Goal: Task Accomplishment & Management: Manage account settings

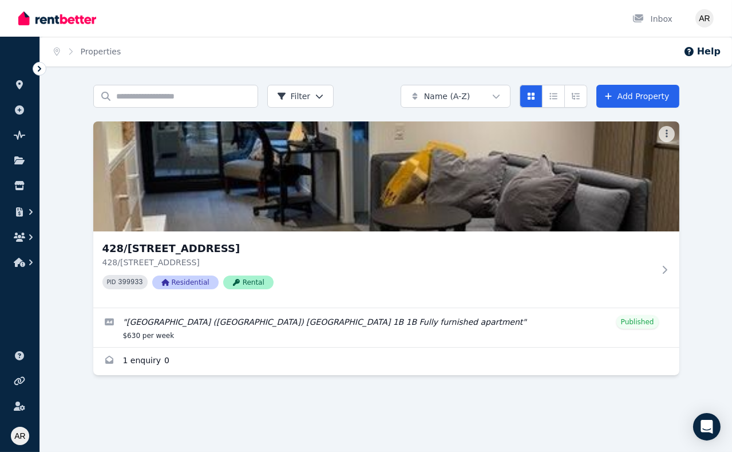
click at [141, 362] on link "Enquiries for 428/631 Victoria St, Abbotsford" at bounding box center [386, 361] width 586 height 27
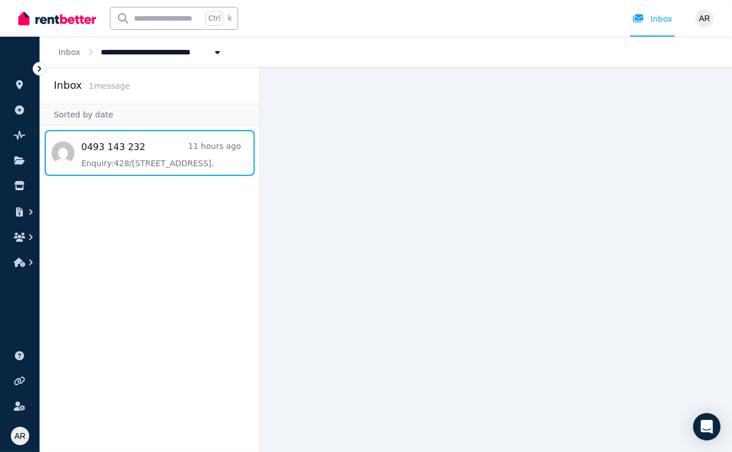
click at [163, 152] on span "Message list" at bounding box center [149, 153] width 219 height 46
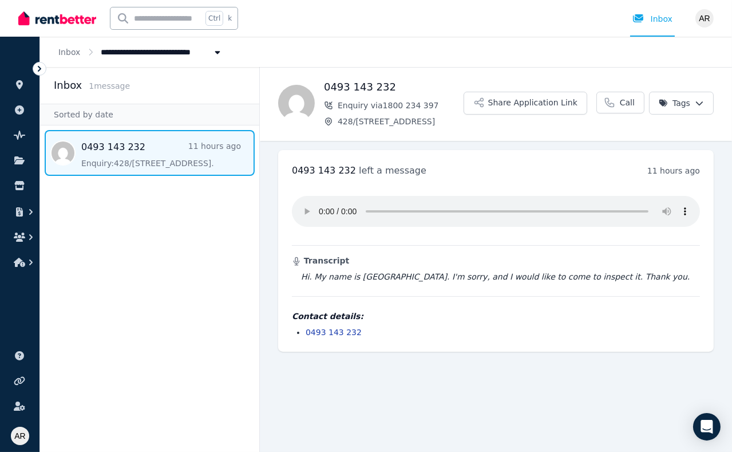
click at [538, 101] on button "Share Application Link" at bounding box center [526, 103] width 124 height 23
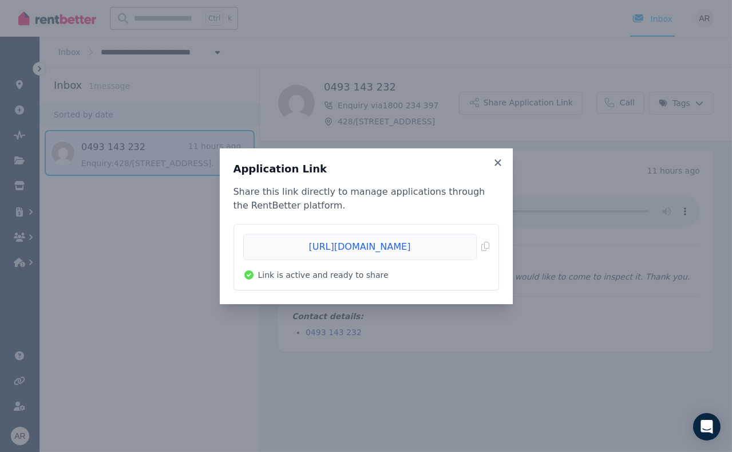
drag, startPoint x: 426, startPoint y: 247, endPoint x: 365, endPoint y: 211, distance: 70.9
click at [365, 211] on p "Share this link directly to manage applications through the RentBetter platform." at bounding box center [367, 198] width 266 height 27
click at [282, 247] on span "Copied!" at bounding box center [366, 247] width 246 height 26
click at [500, 160] on icon at bounding box center [498, 162] width 6 height 6
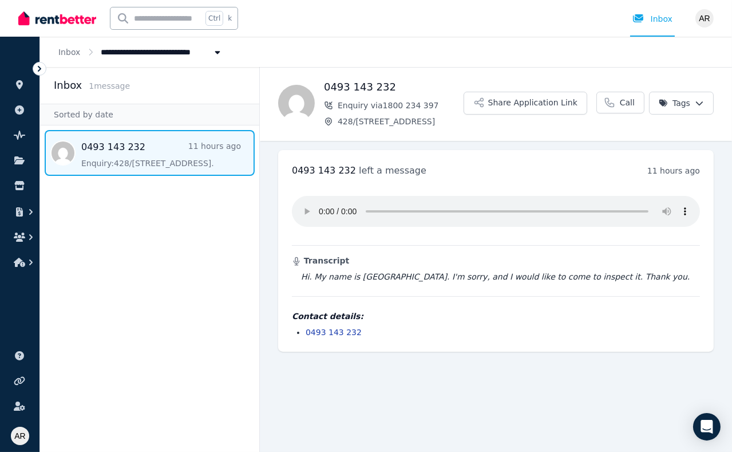
click at [549, 100] on button "Share Application Link" at bounding box center [526, 103] width 124 height 23
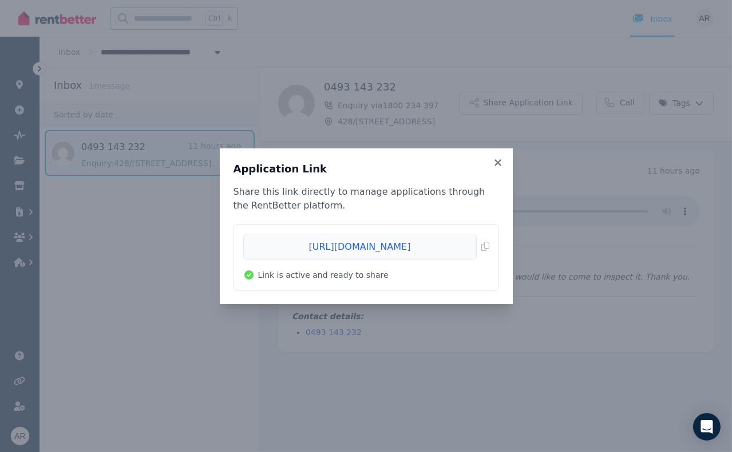
click at [501, 163] on icon at bounding box center [498, 162] width 11 height 10
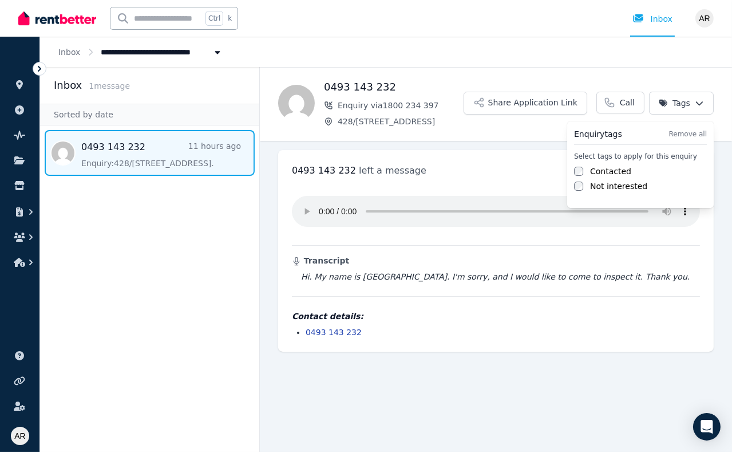
click at [700, 103] on html "**********" at bounding box center [366, 226] width 732 height 452
click at [610, 170] on label "Contacted" at bounding box center [610, 171] width 41 height 11
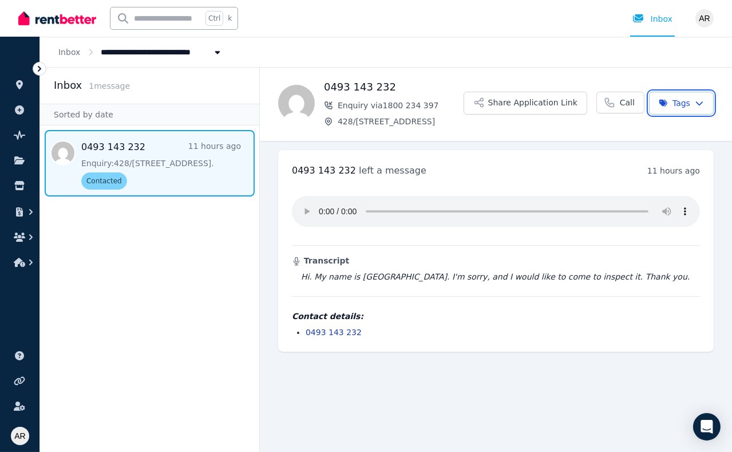
click at [149, 143] on html "**********" at bounding box center [366, 226] width 732 height 452
click at [23, 236] on icon "button" at bounding box center [19, 237] width 11 height 9
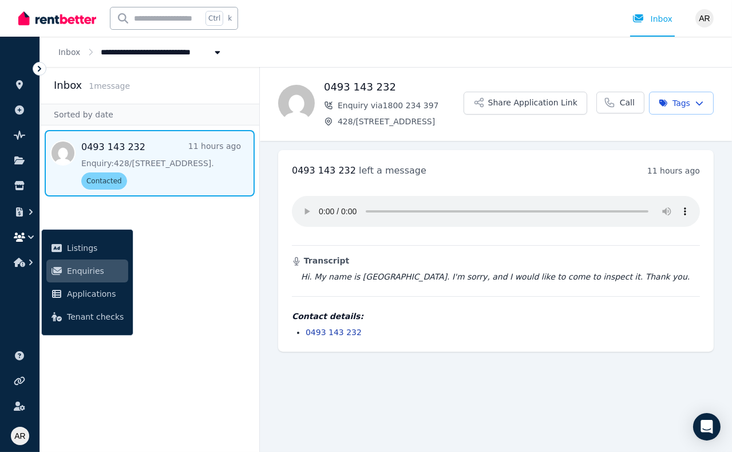
click at [23, 236] on icon "button" at bounding box center [19, 237] width 11 height 9
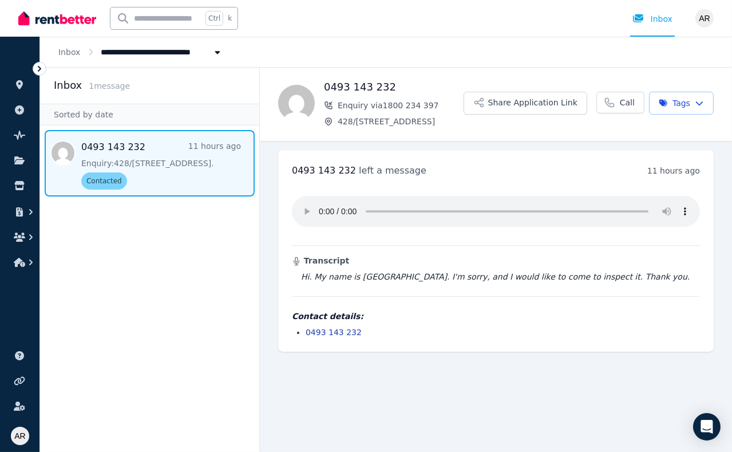
click at [26, 234] on icon "button" at bounding box center [30, 236] width 11 height 11
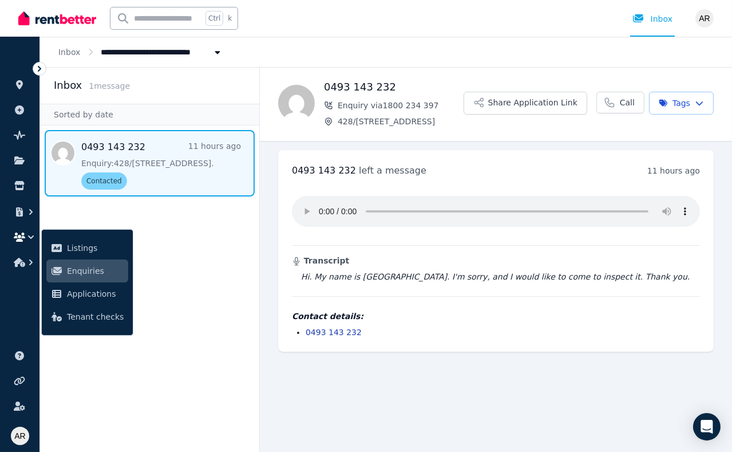
click at [22, 261] on icon "button" at bounding box center [19, 262] width 11 height 9
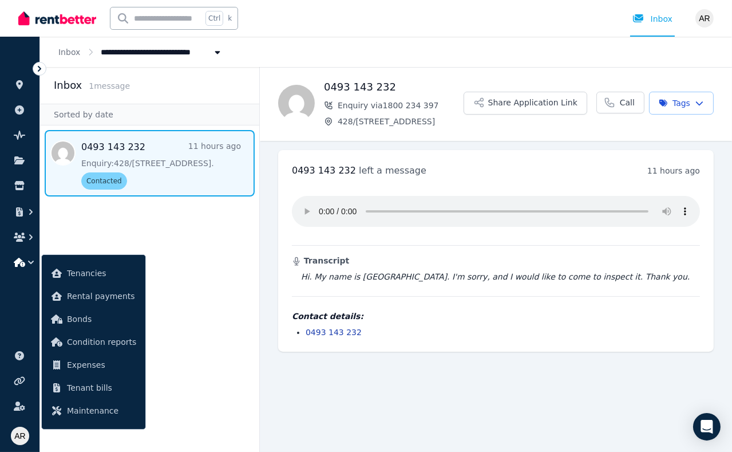
click at [25, 233] on icon "button" at bounding box center [30, 236] width 11 height 11
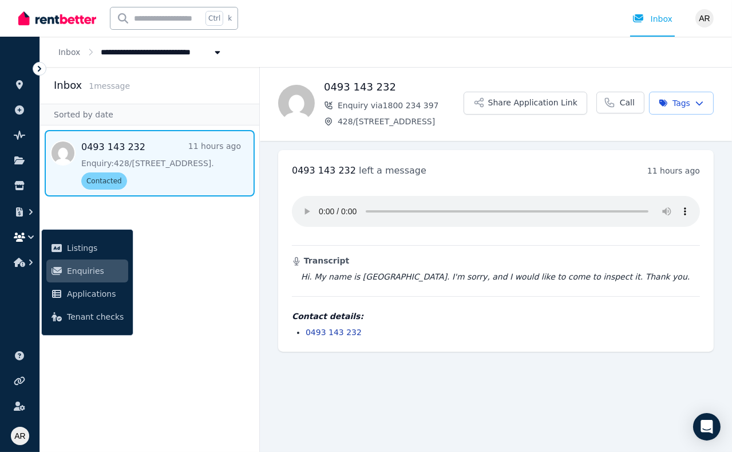
click at [101, 292] on span "Applications" at bounding box center [95, 294] width 57 height 14
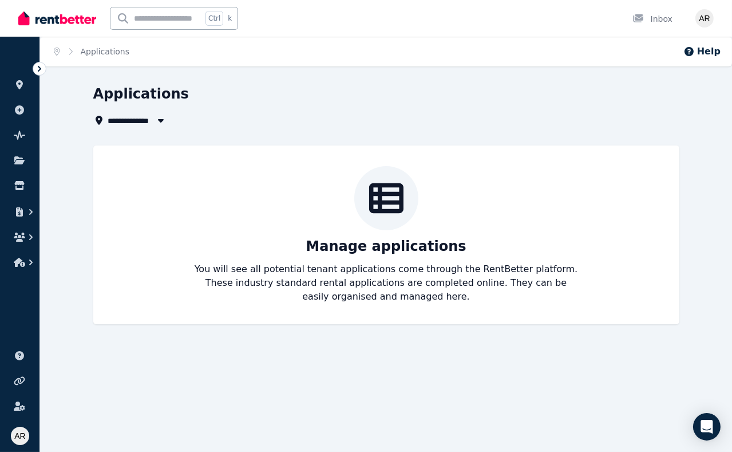
click at [25, 183] on link at bounding box center [19, 185] width 21 height 18
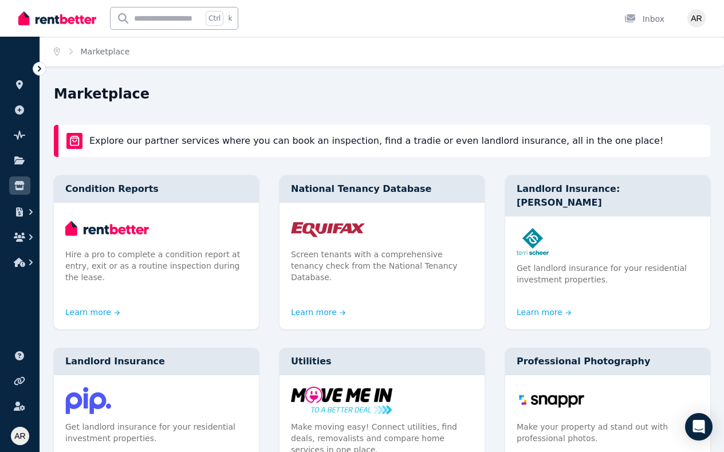
click at [23, 212] on icon "button" at bounding box center [19, 211] width 11 height 9
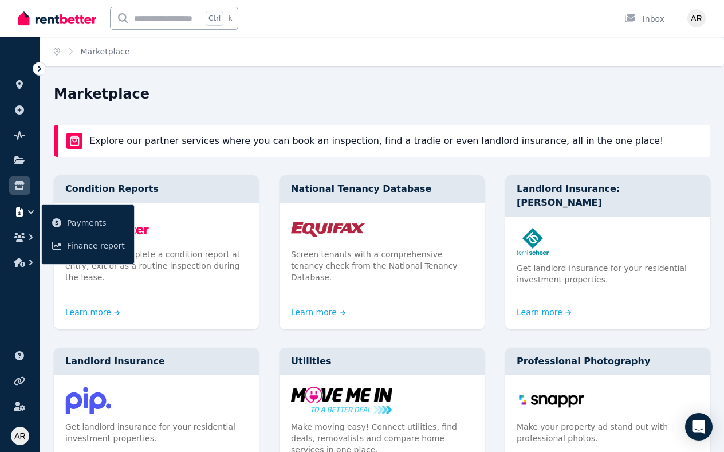
click at [25, 240] on icon "button" at bounding box center [30, 236] width 11 height 11
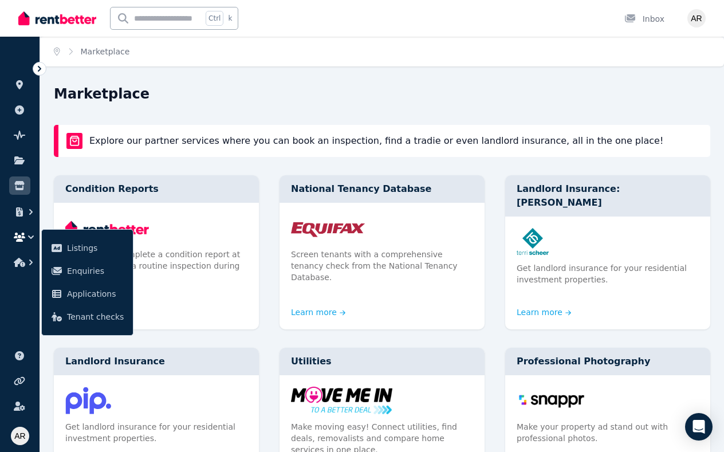
click at [84, 270] on span "Enquiries" at bounding box center [95, 271] width 57 height 14
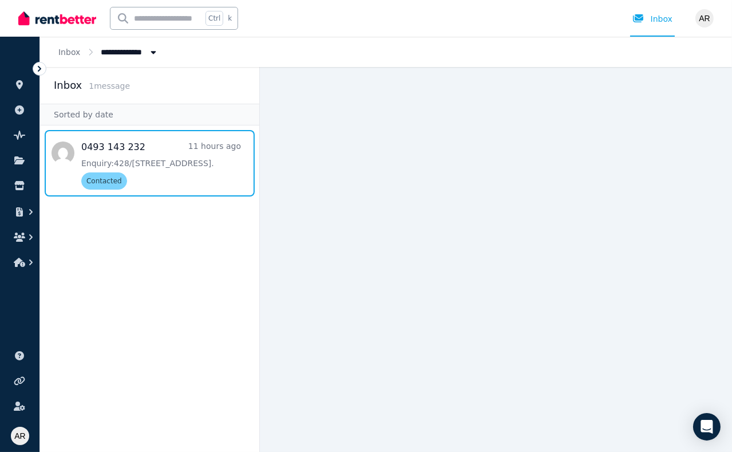
click at [174, 159] on span "Message list" at bounding box center [149, 163] width 219 height 66
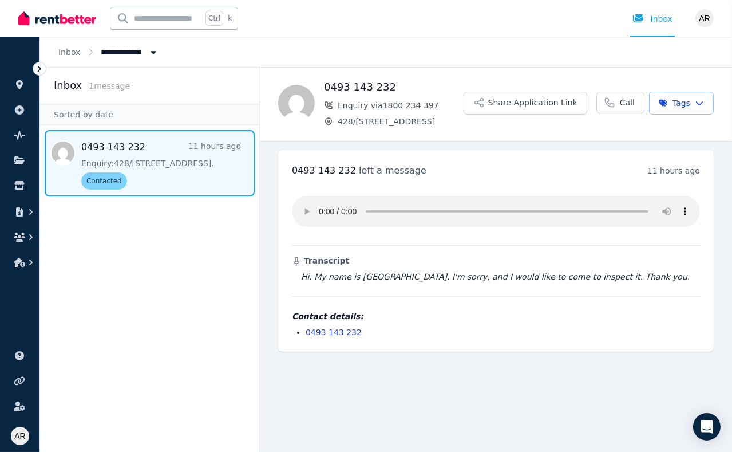
click at [657, 21] on div "Inbox" at bounding box center [653, 18] width 40 height 11
click at [15, 158] on icon at bounding box center [19, 160] width 10 height 8
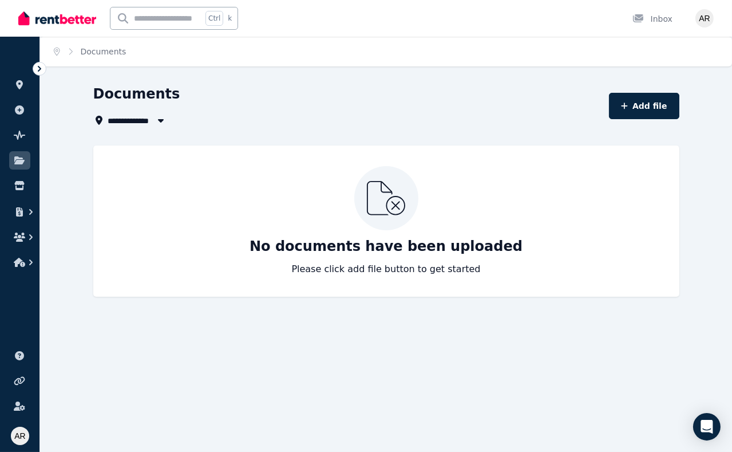
click at [23, 236] on icon "button" at bounding box center [19, 237] width 11 height 9
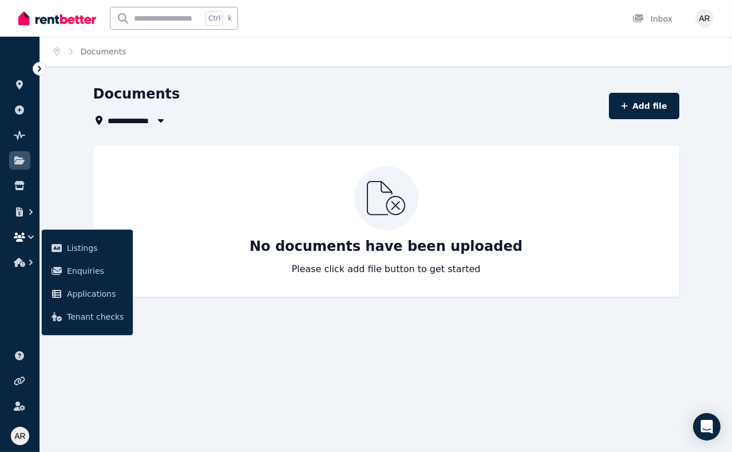
click at [23, 258] on icon "button" at bounding box center [19, 262] width 11 height 9
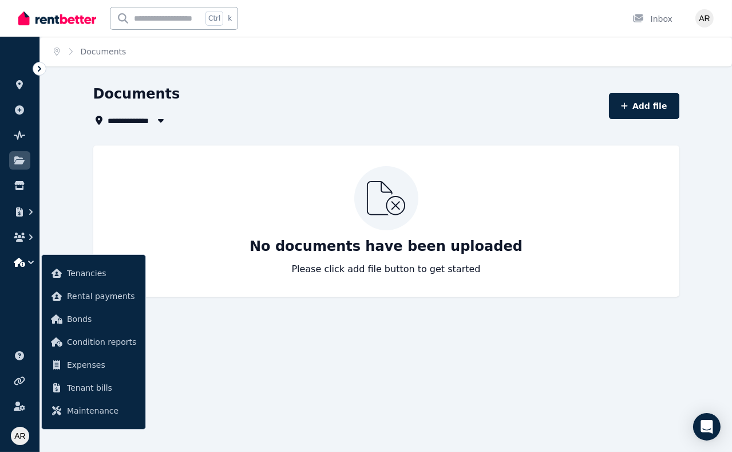
click at [22, 263] on icon "button" at bounding box center [19, 262] width 11 height 9
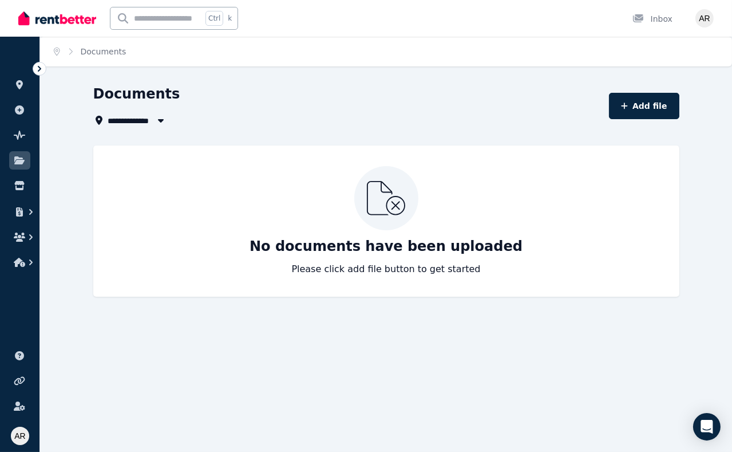
click at [22, 238] on icon "button" at bounding box center [19, 237] width 11 height 9
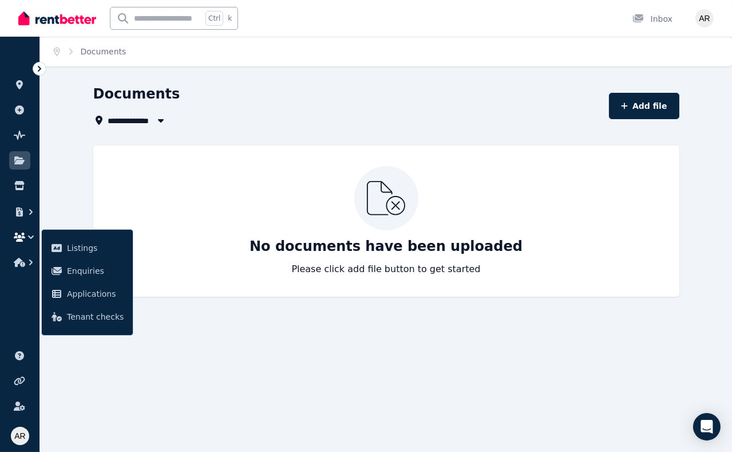
click at [69, 275] on span "Enquiries" at bounding box center [95, 271] width 57 height 14
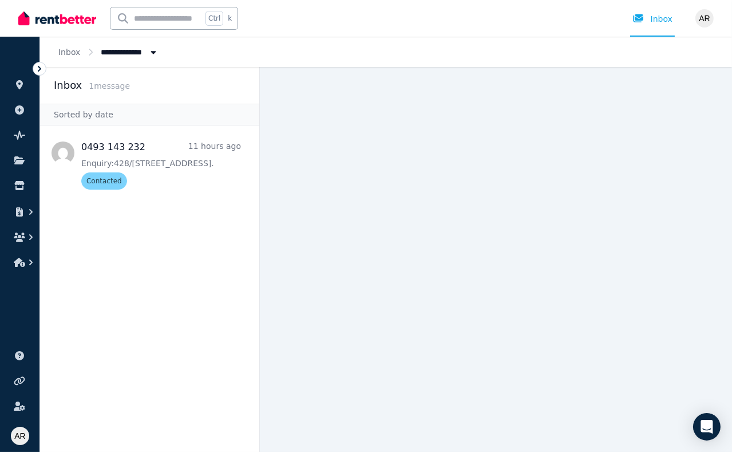
click at [24, 213] on icon "button" at bounding box center [19, 211] width 11 height 9
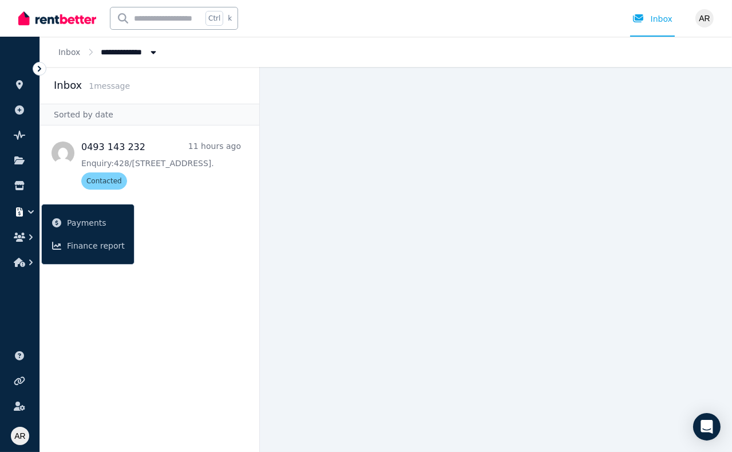
click at [21, 259] on icon "button" at bounding box center [19, 262] width 11 height 9
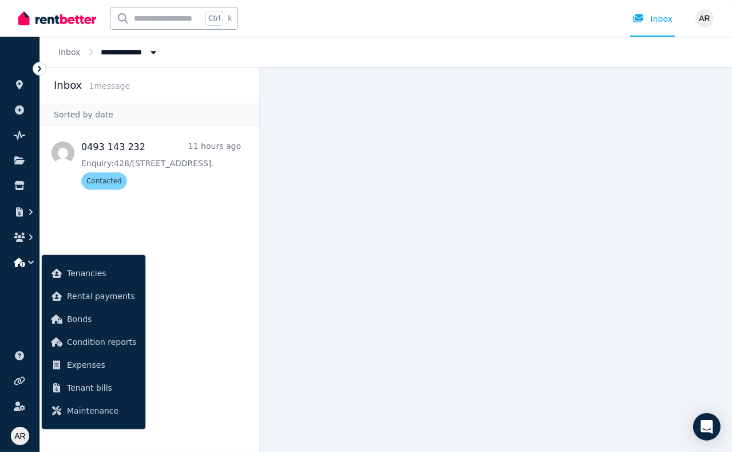
click at [100, 276] on span "Tenancies" at bounding box center [101, 273] width 69 height 14
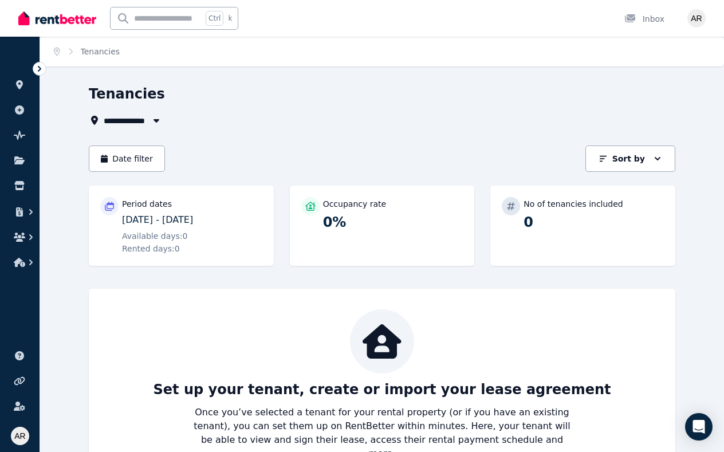
click at [16, 160] on icon at bounding box center [19, 160] width 10 height 8
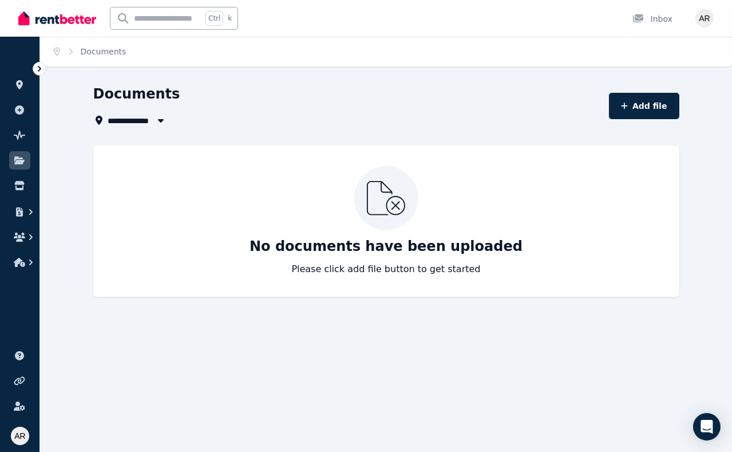
click at [19, 184] on icon at bounding box center [19, 185] width 11 height 9
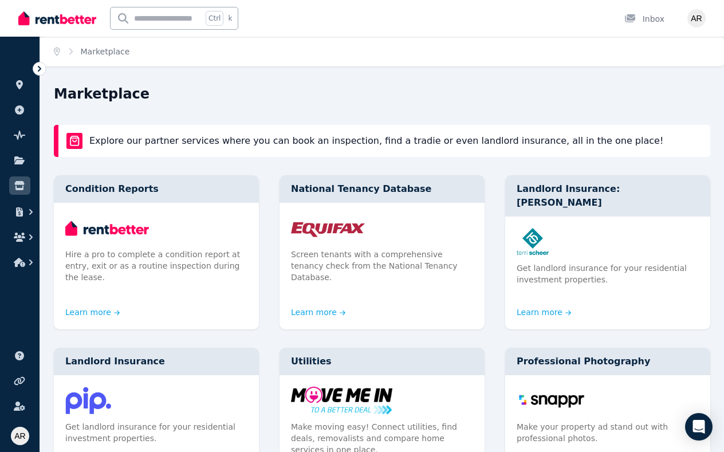
click at [19, 111] on icon at bounding box center [19, 109] width 9 height 9
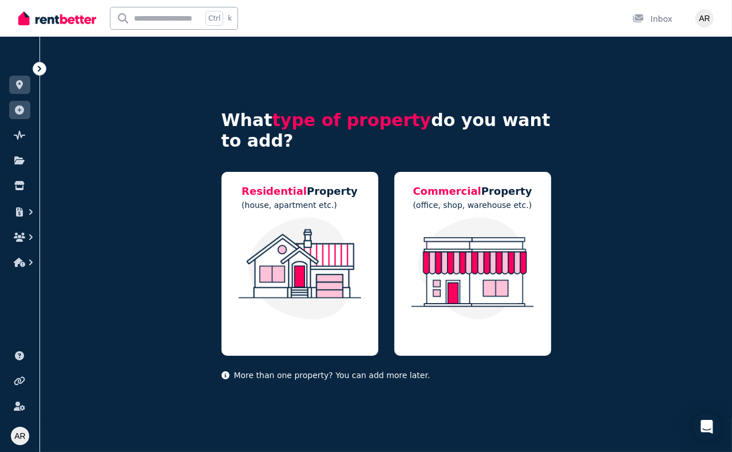
click at [20, 157] on icon at bounding box center [19, 160] width 10 height 8
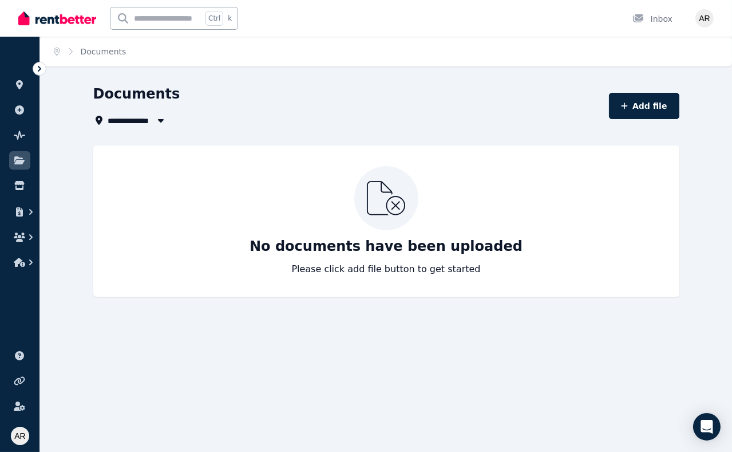
click at [19, 187] on icon at bounding box center [19, 185] width 11 height 9
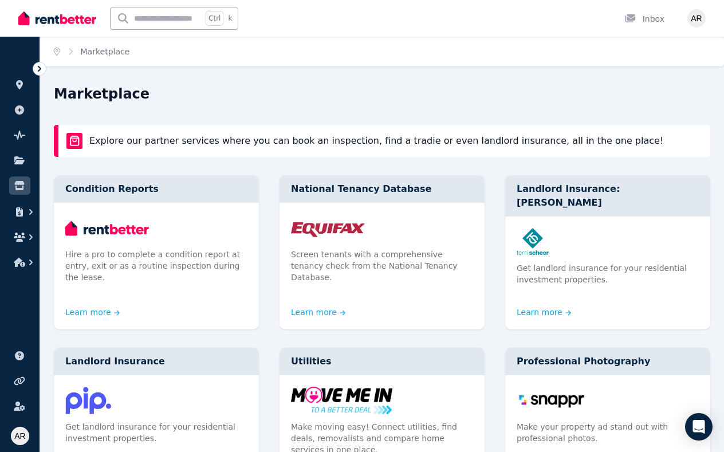
click at [22, 212] on icon "button" at bounding box center [19, 211] width 7 height 9
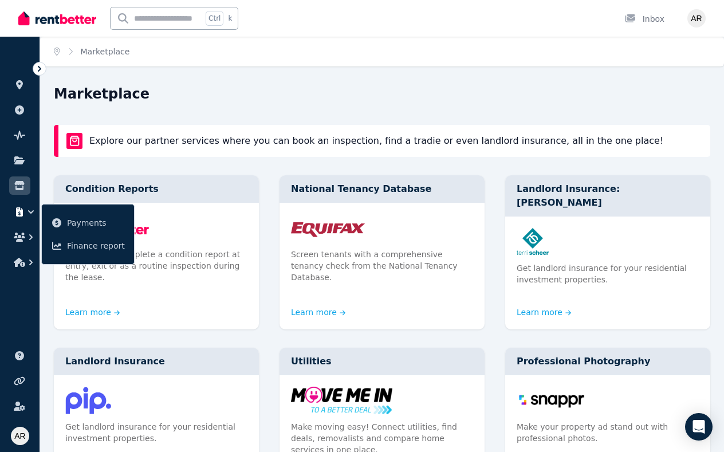
click at [19, 237] on icon "button" at bounding box center [19, 237] width 11 height 9
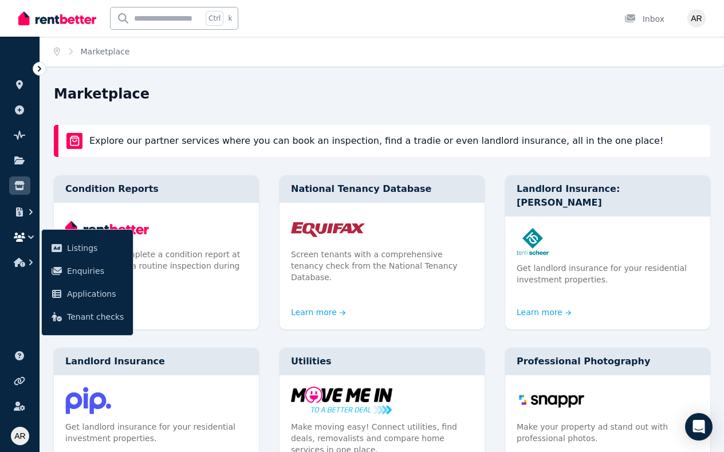
click at [23, 263] on icon "button" at bounding box center [19, 262] width 11 height 9
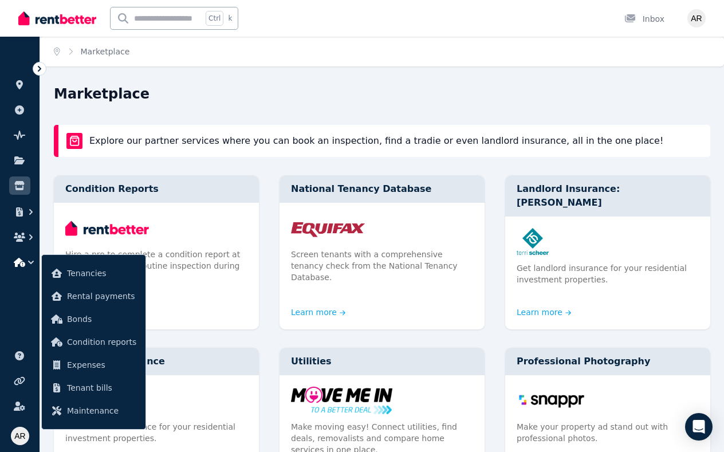
click at [19, 380] on icon at bounding box center [19, 381] width 11 height 9
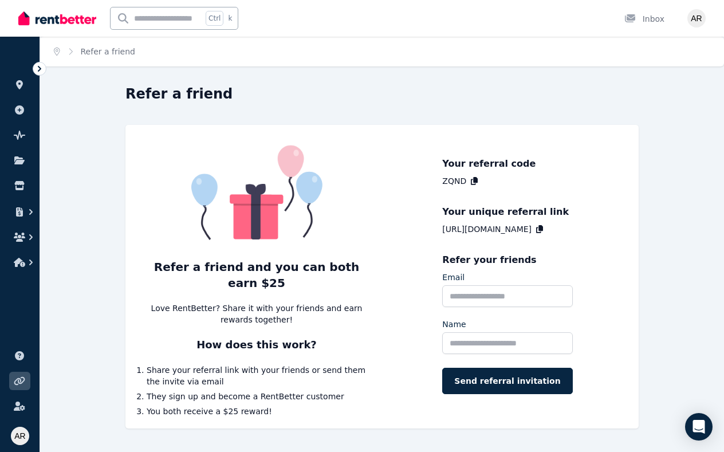
click at [21, 407] on icon at bounding box center [19, 405] width 11 height 9
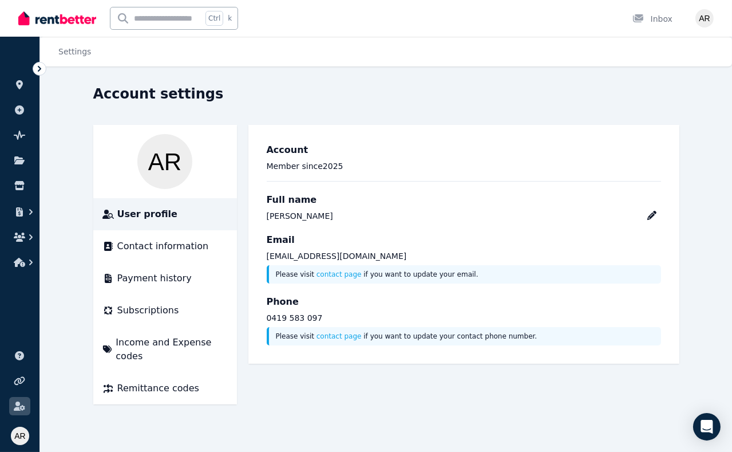
click at [141, 243] on span "Contact information" at bounding box center [163, 246] width 92 height 14
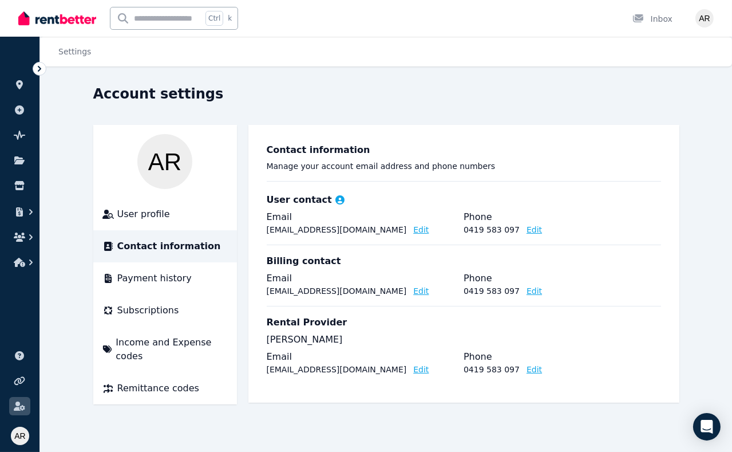
click at [149, 281] on span "Payment history" at bounding box center [154, 278] width 74 height 14
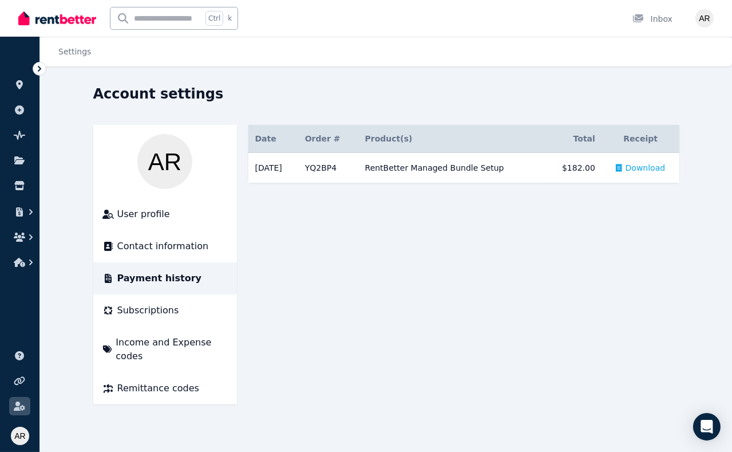
click at [147, 314] on span "Subscriptions" at bounding box center [148, 311] width 62 height 14
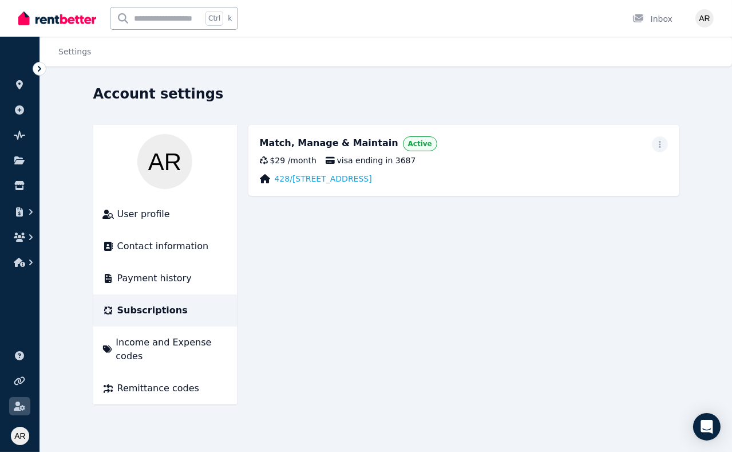
click at [144, 273] on span "Payment history" at bounding box center [154, 278] width 74 height 14
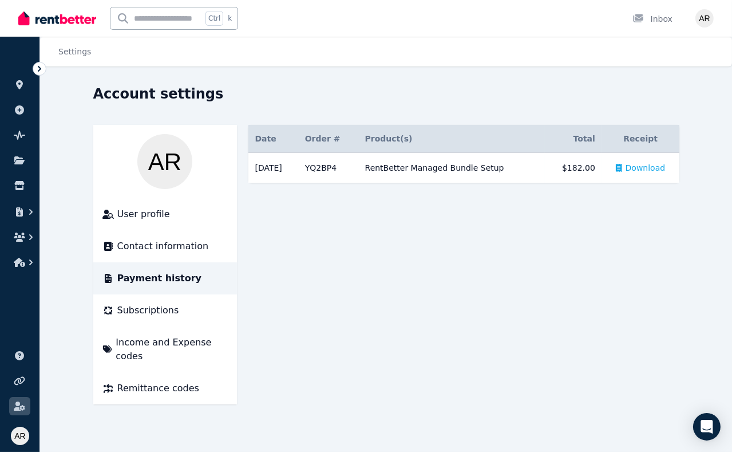
click at [448, 166] on div "RentBetter Managed Bundle Setup" at bounding box center [451, 167] width 173 height 11
click at [648, 167] on span "Download" at bounding box center [646, 167] width 40 height 11
click at [136, 344] on span "Income and Expense codes" at bounding box center [172, 349] width 112 height 27
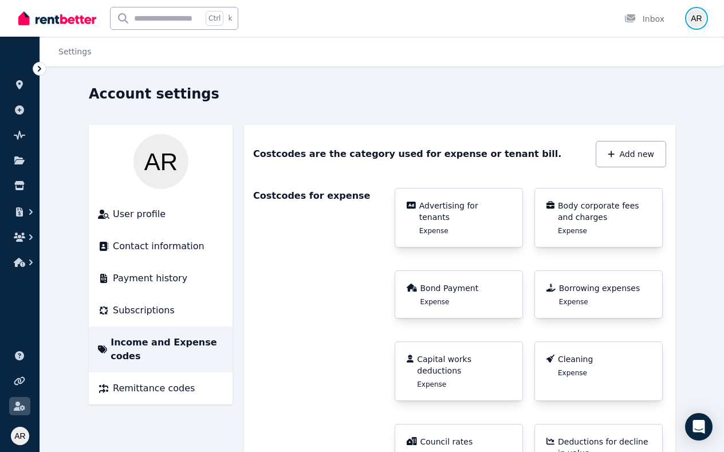
click at [697, 18] on img "button" at bounding box center [696, 18] width 18 height 18
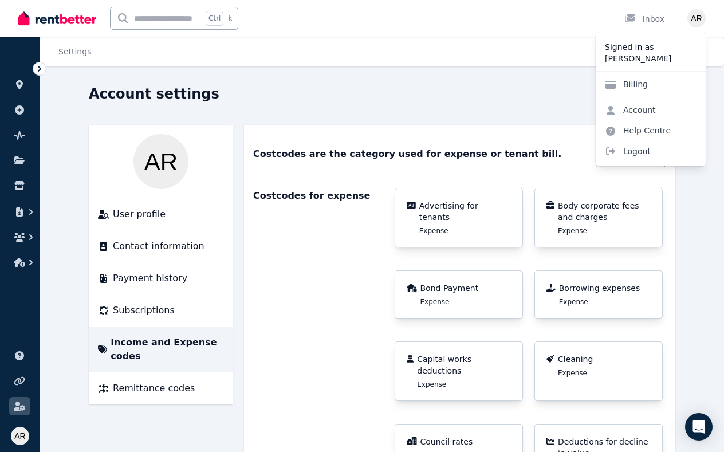
click at [631, 110] on link "Account" at bounding box center [630, 110] width 69 height 21
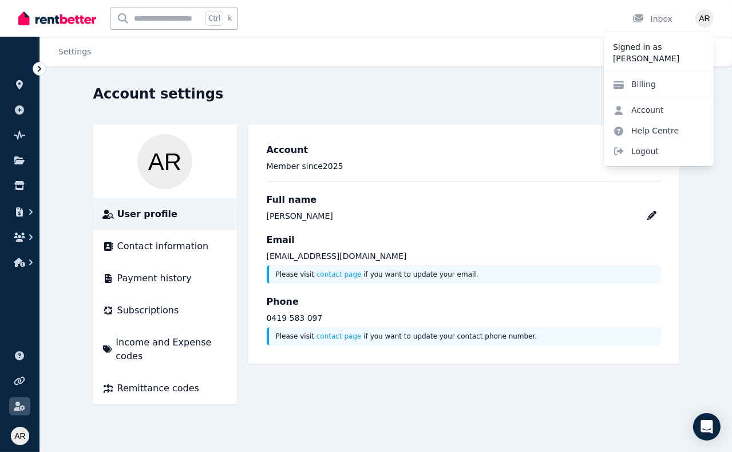
click at [19, 160] on icon at bounding box center [19, 160] width 10 height 8
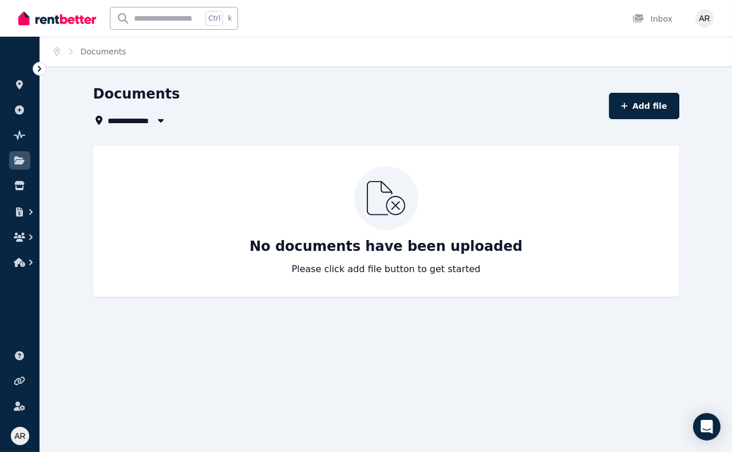
click at [638, 106] on button "Add file" at bounding box center [644, 106] width 70 height 26
select select "*****"
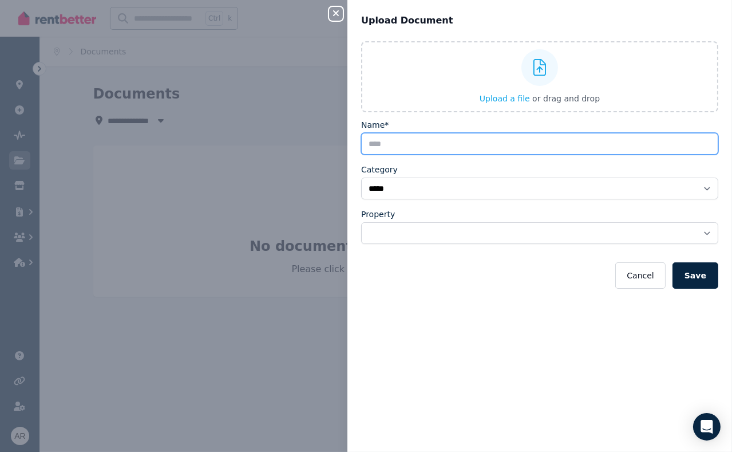
click at [472, 145] on input "Name*" at bounding box center [539, 144] width 357 height 22
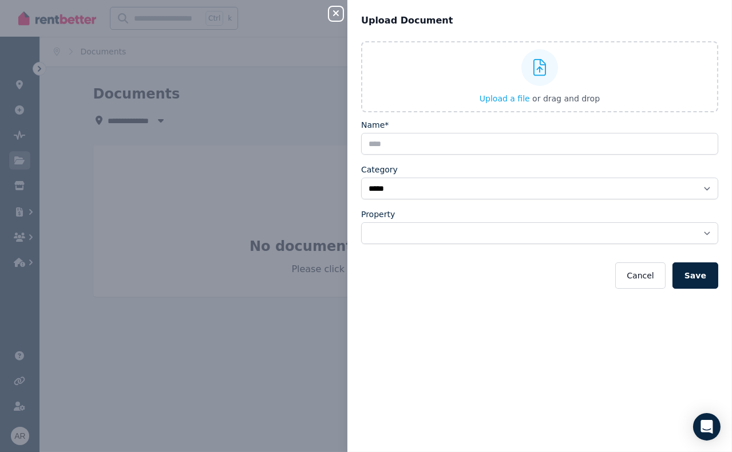
click at [336, 15] on icon "button" at bounding box center [336, 13] width 14 height 9
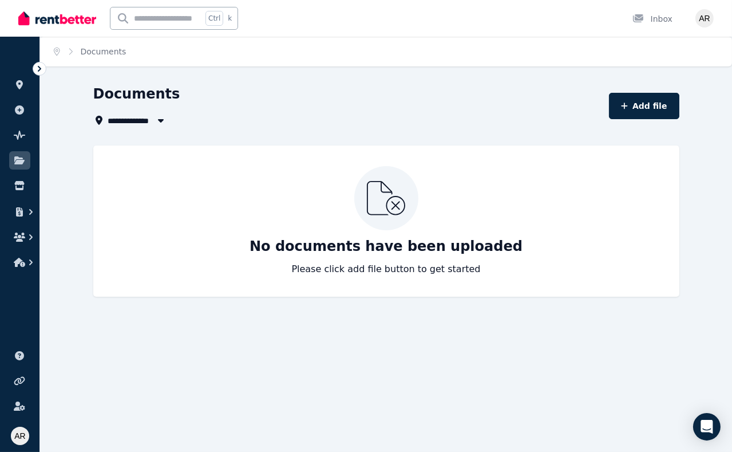
click at [19, 188] on icon at bounding box center [19, 185] width 10 height 9
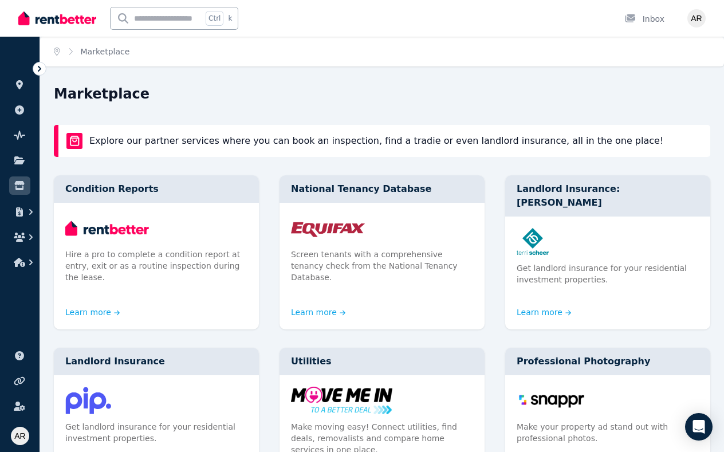
click at [23, 211] on icon "button" at bounding box center [19, 211] width 11 height 9
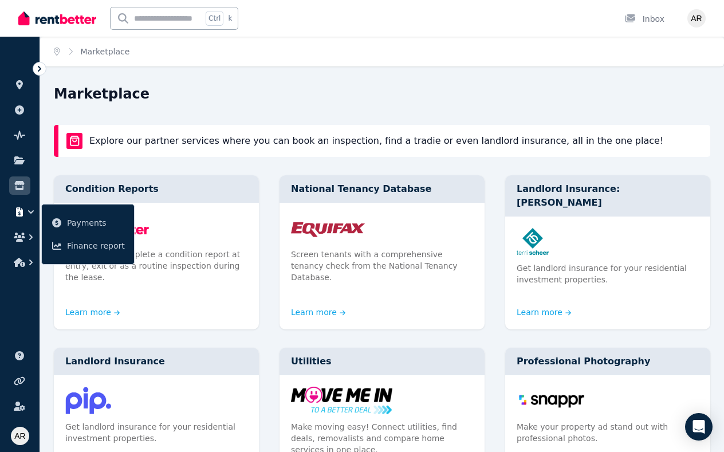
click at [22, 237] on icon "button" at bounding box center [19, 237] width 11 height 9
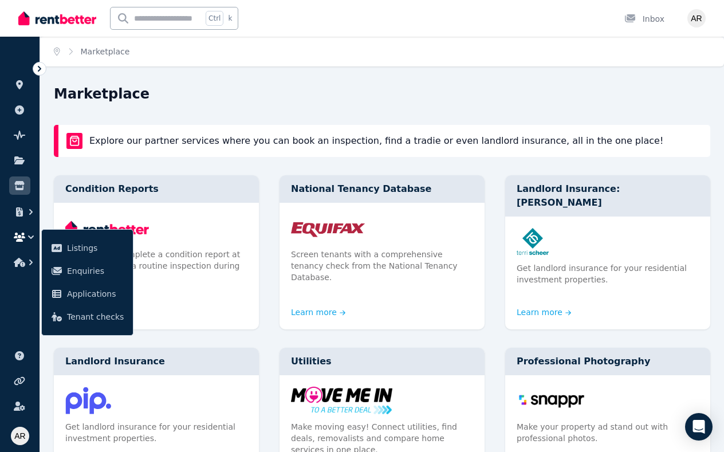
click at [81, 293] on span "Applications" at bounding box center [95, 294] width 57 height 14
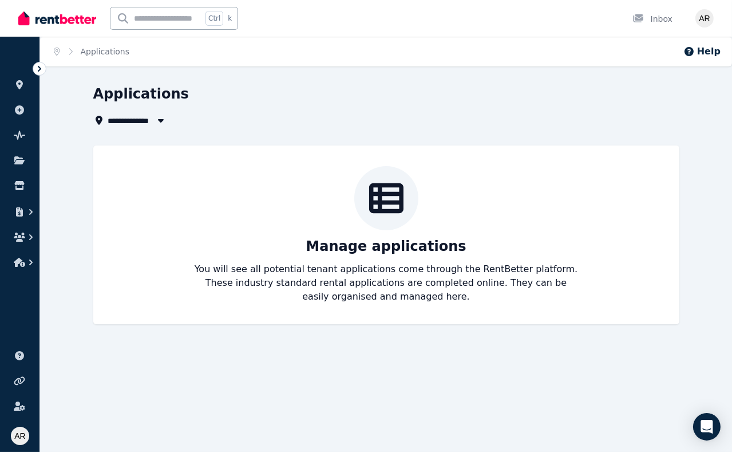
click at [356, 251] on p "Manage applications" at bounding box center [386, 246] width 160 height 18
click at [399, 200] on icon at bounding box center [386, 198] width 34 height 34
click at [392, 195] on icon at bounding box center [386, 198] width 34 height 30
click at [161, 119] on icon "button" at bounding box center [160, 120] width 11 height 9
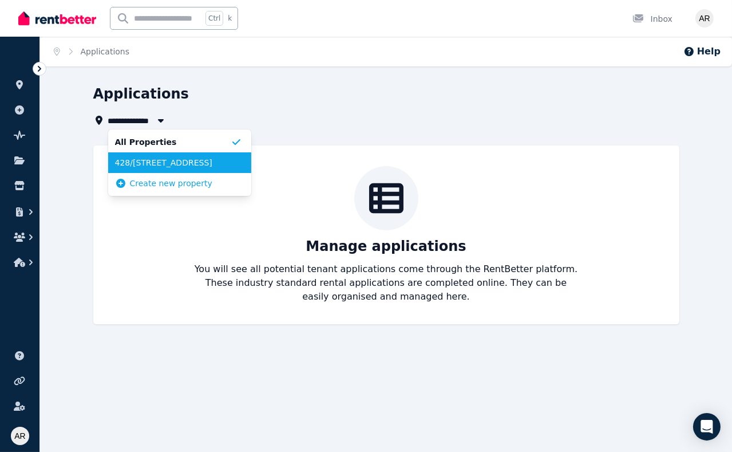
click at [154, 167] on span "428/[STREET_ADDRESS]" at bounding box center [173, 162] width 116 height 11
type input "**********"
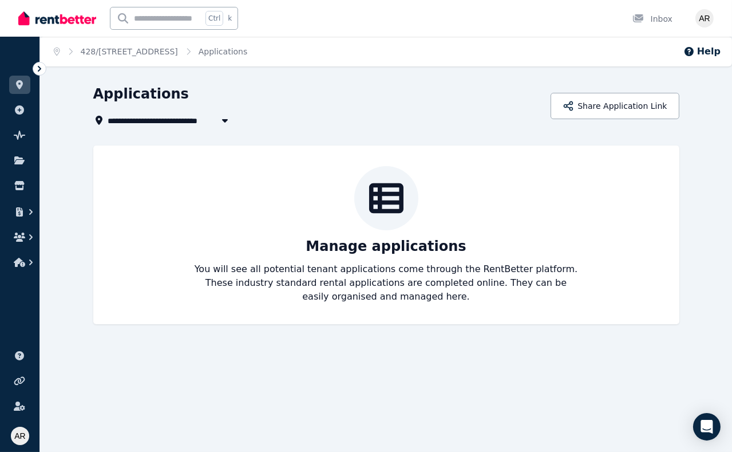
click at [394, 195] on icon at bounding box center [386, 198] width 34 height 30
click at [26, 263] on icon "button" at bounding box center [30, 262] width 11 height 11
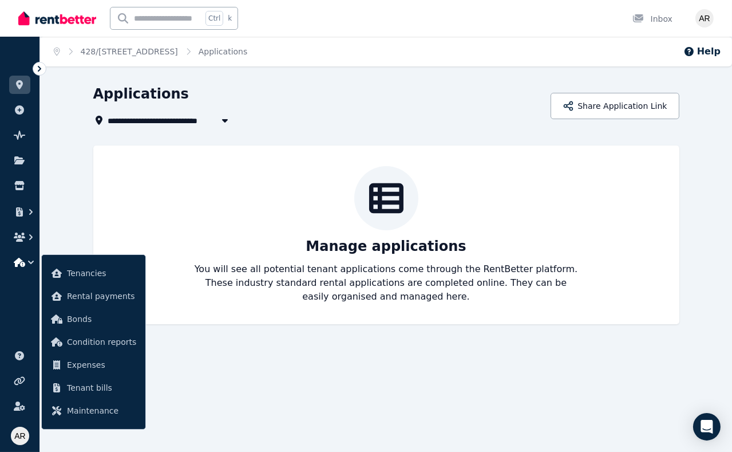
click at [89, 277] on span "Tenancies" at bounding box center [101, 273] width 69 height 14
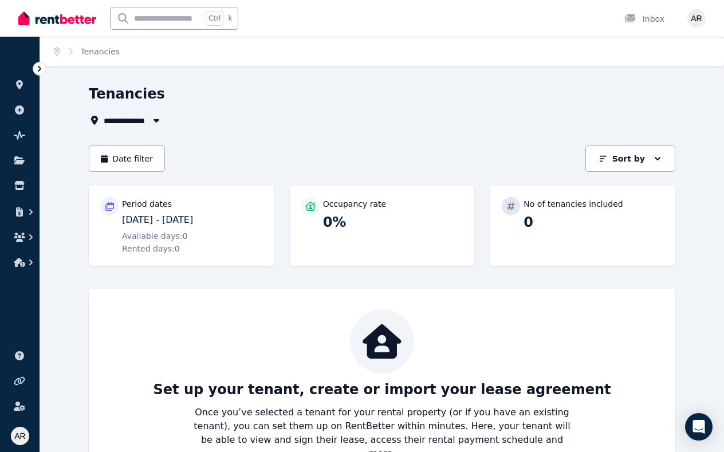
click at [18, 165] on link at bounding box center [19, 160] width 21 height 18
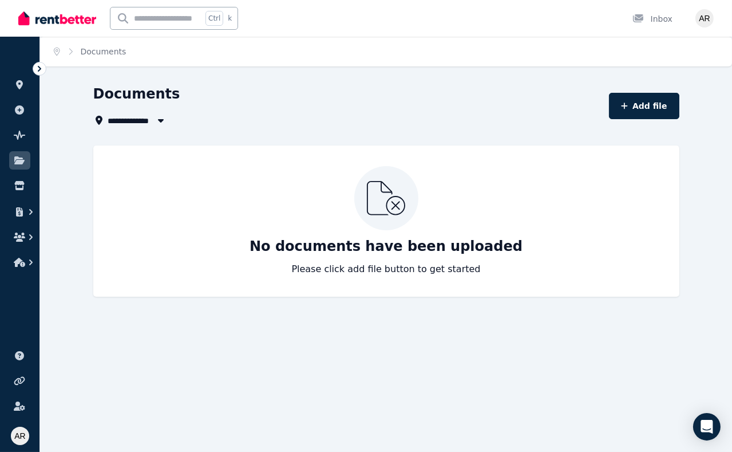
click at [160, 119] on icon "button" at bounding box center [160, 120] width 6 height 3
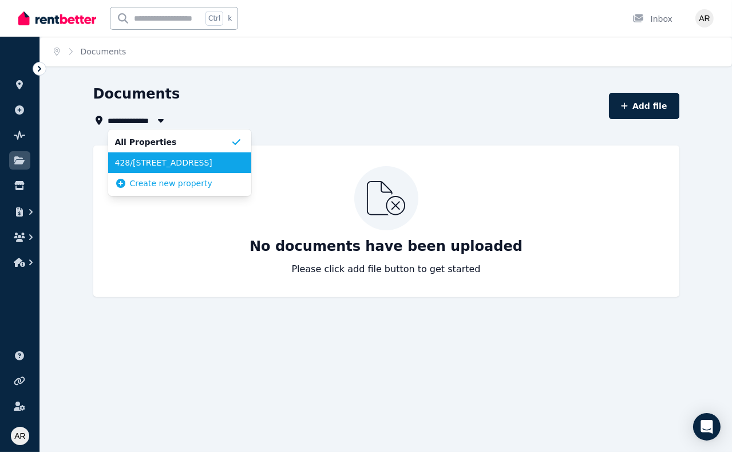
click at [136, 166] on span "428/[STREET_ADDRESS]" at bounding box center [173, 162] width 116 height 11
type input "**********"
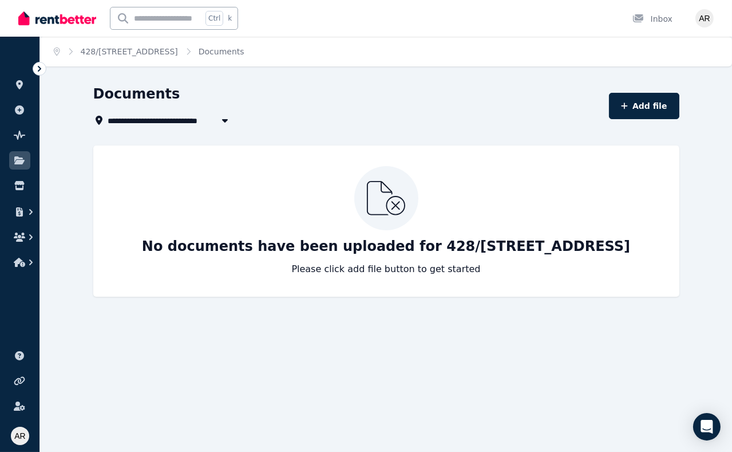
click at [640, 107] on button "Add file" at bounding box center [644, 106] width 70 height 26
select select "*****"
select select "**********"
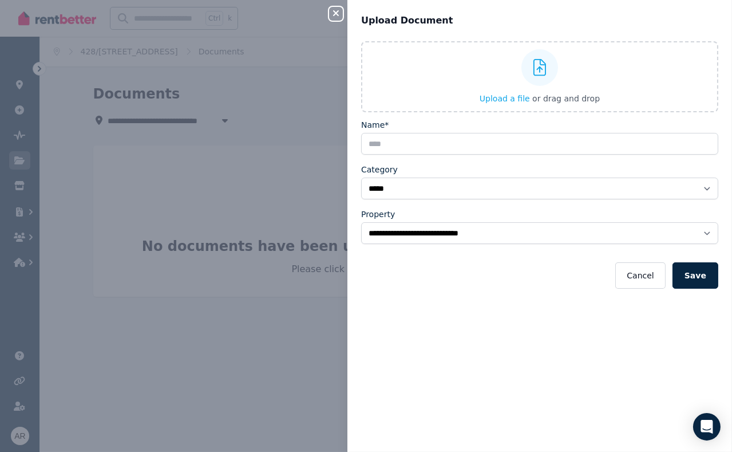
click at [454, 335] on div "**********" at bounding box center [540, 239] width 385 height 397
click at [337, 17] on icon "button" at bounding box center [336, 13] width 14 height 9
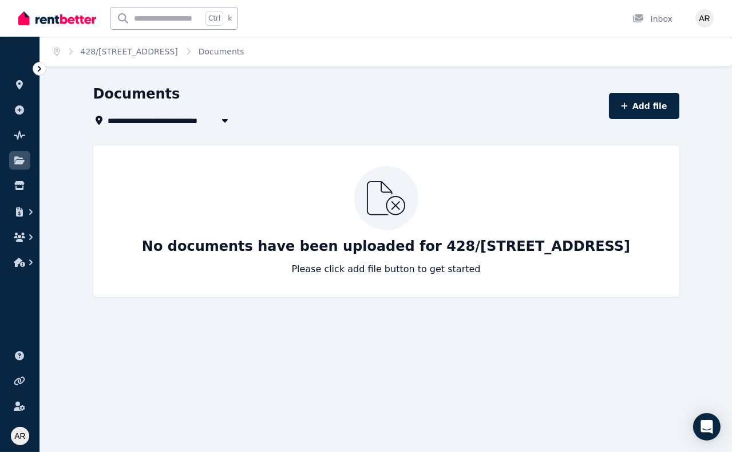
click at [26, 236] on icon "button" at bounding box center [30, 236] width 11 height 11
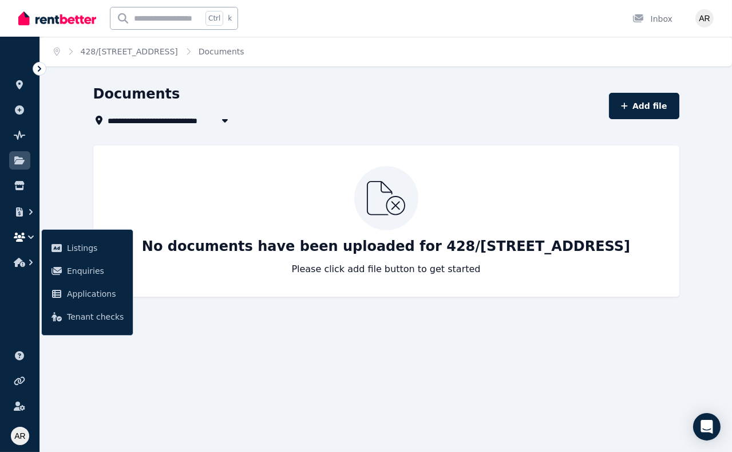
click at [79, 268] on span "Enquiries" at bounding box center [95, 271] width 57 height 14
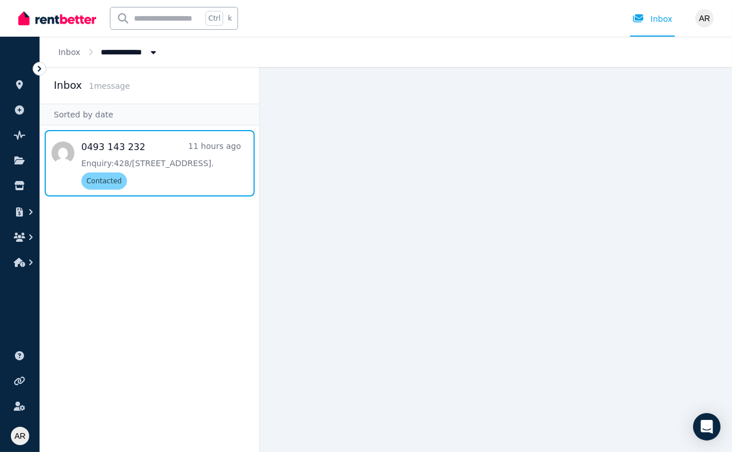
click at [120, 155] on span "Message list" at bounding box center [149, 163] width 219 height 66
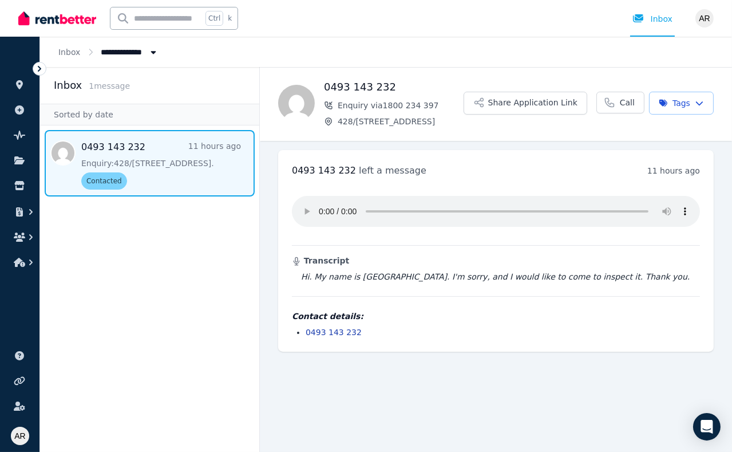
click at [21, 235] on icon "button" at bounding box center [19, 237] width 11 height 9
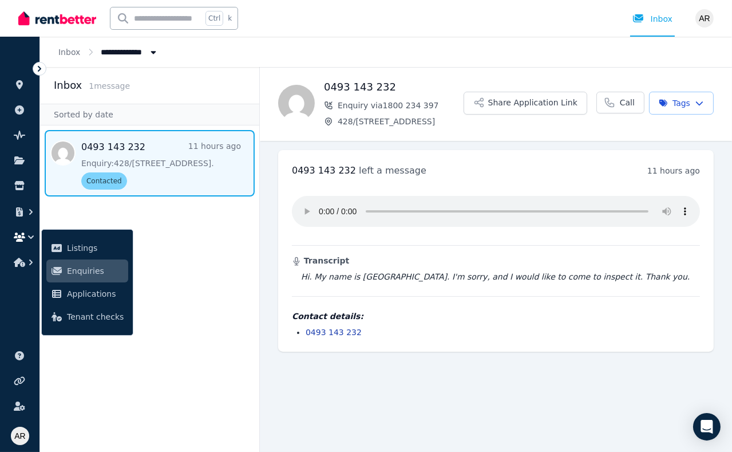
click at [94, 278] on link "Enquiries" at bounding box center [87, 270] width 82 height 23
click at [95, 297] on span "Applications" at bounding box center [95, 294] width 57 height 14
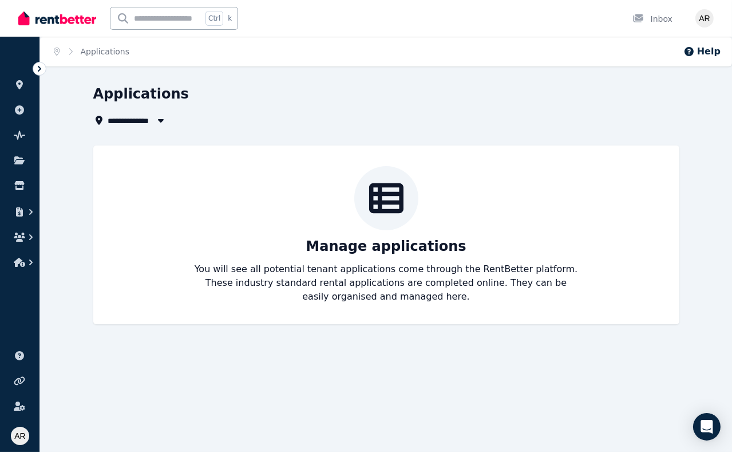
click at [27, 231] on icon "button" at bounding box center [30, 236] width 11 height 11
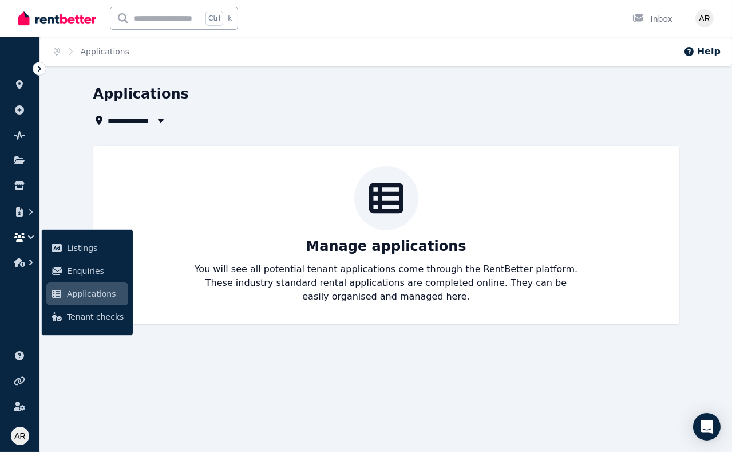
click at [88, 271] on span "Enquiries" at bounding box center [95, 271] width 57 height 14
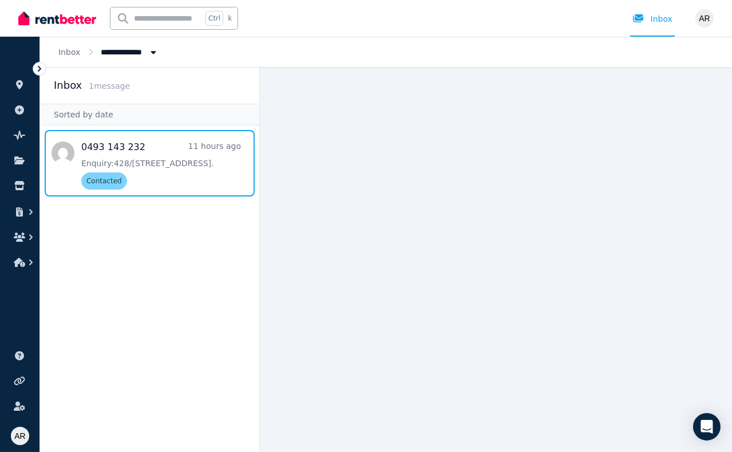
click at [124, 147] on span "Message list" at bounding box center [149, 163] width 219 height 66
